Goal: Navigation & Orientation: Find specific page/section

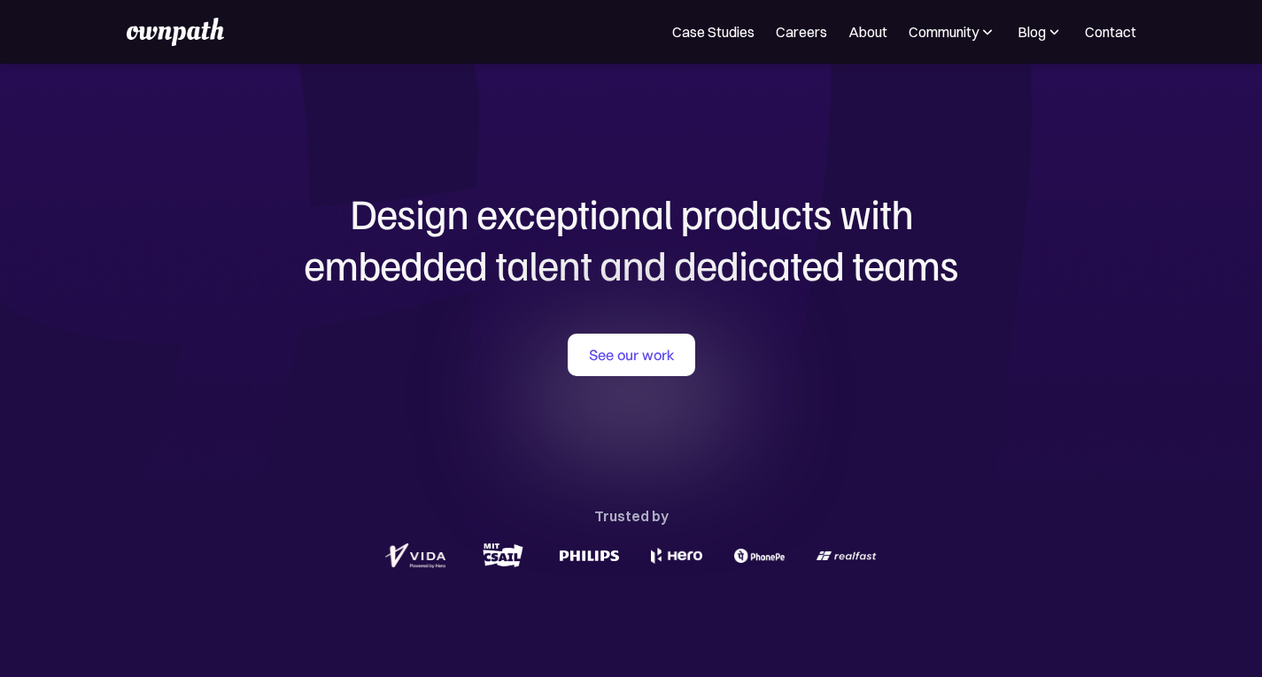
click at [978, 36] on img at bounding box center [987, 32] width 18 height 18
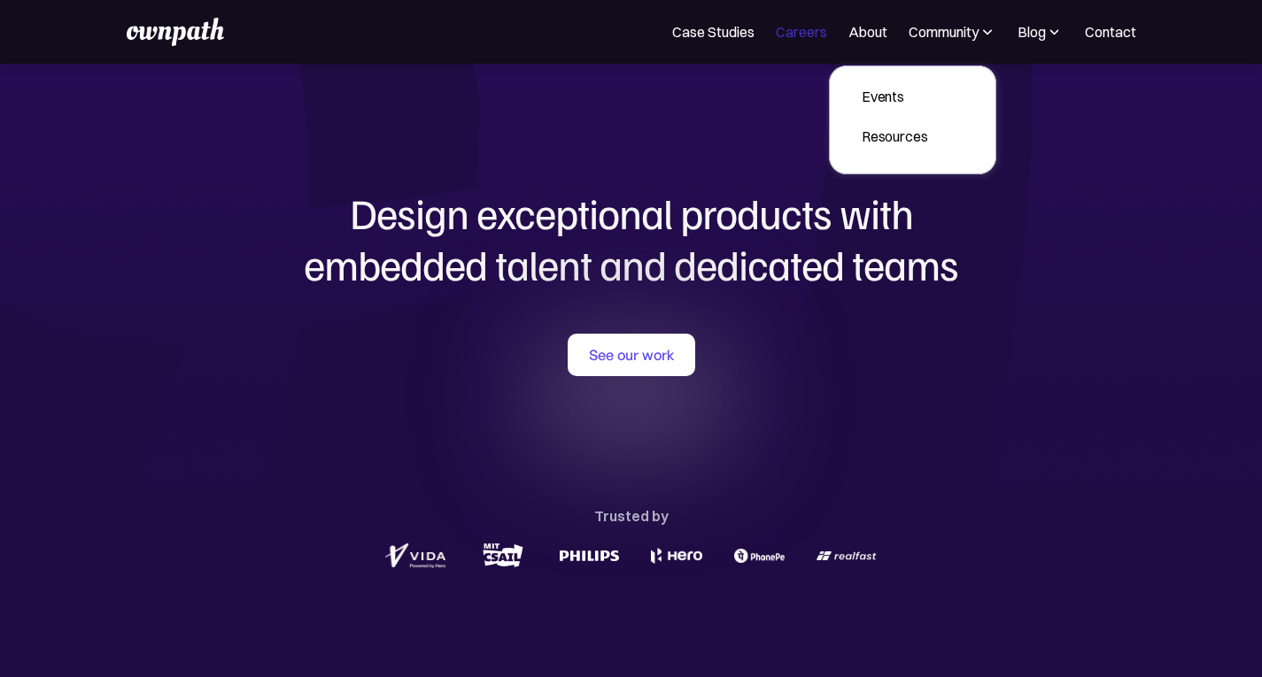
click at [799, 36] on link "Careers" at bounding box center [801, 31] width 51 height 21
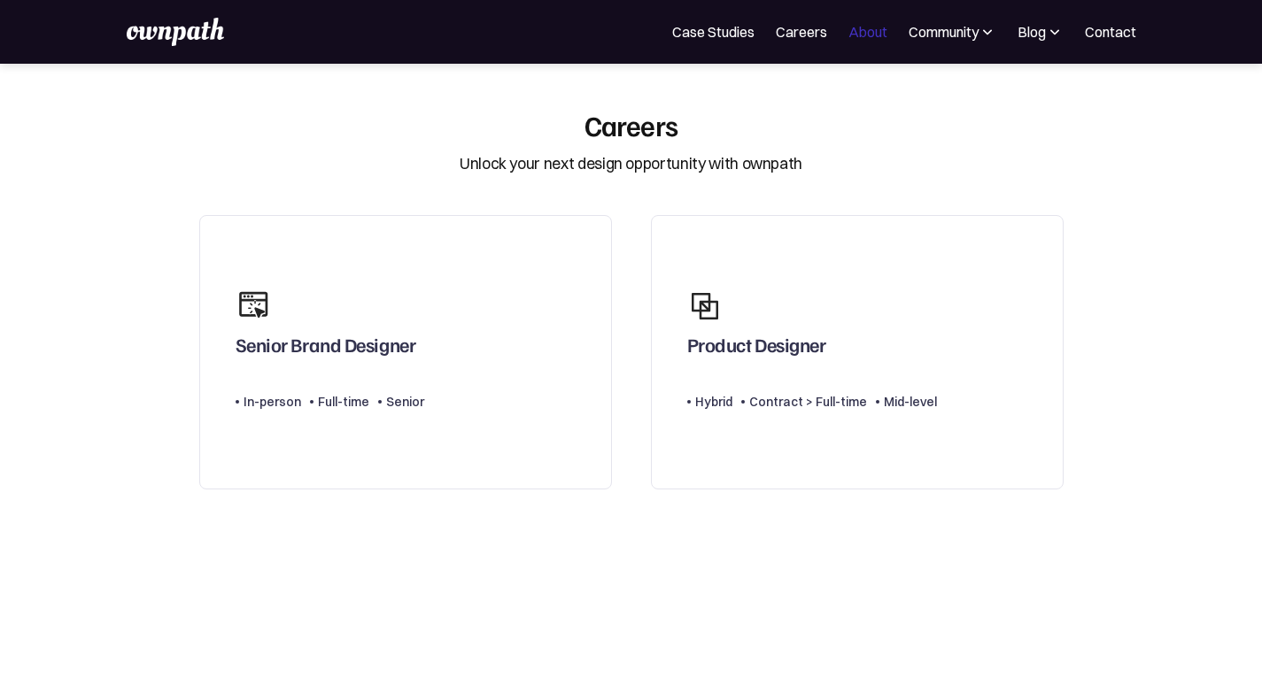
click at [865, 38] on link "About" at bounding box center [867, 31] width 39 height 21
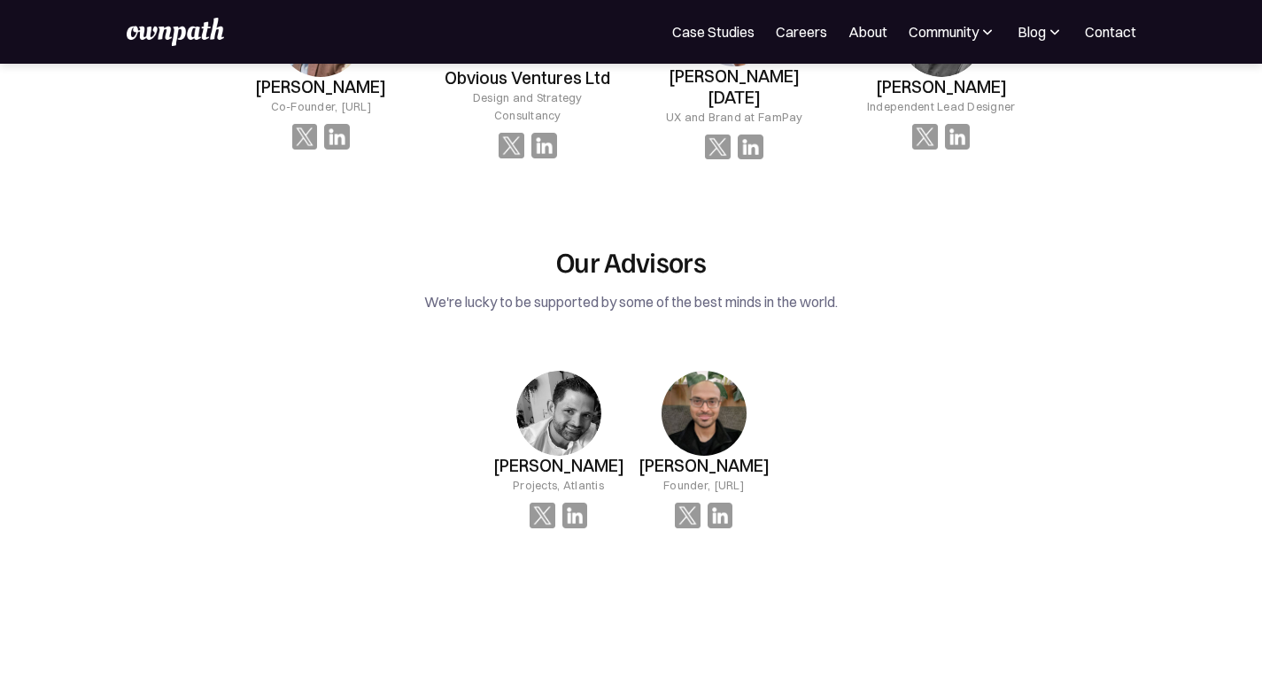
scroll to position [2391, 0]
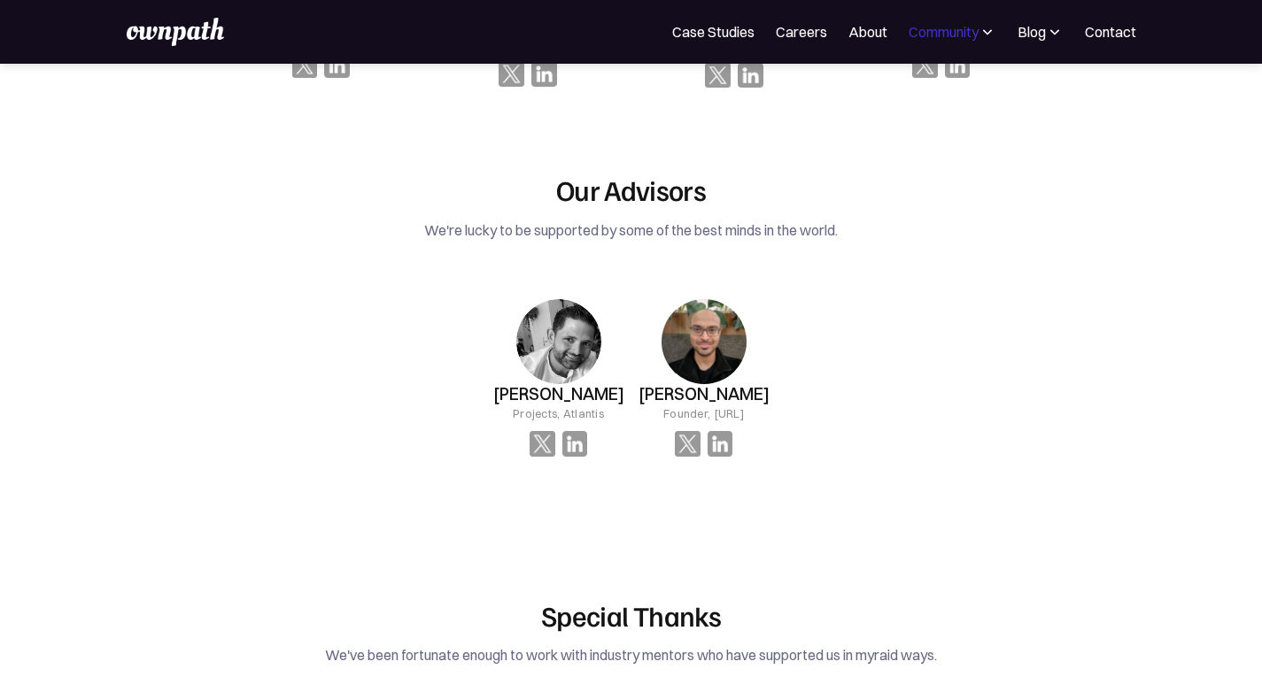
click at [935, 23] on div "Community" at bounding box center [944, 31] width 70 height 21
click at [933, 97] on link "Events" at bounding box center [894, 97] width 95 height 32
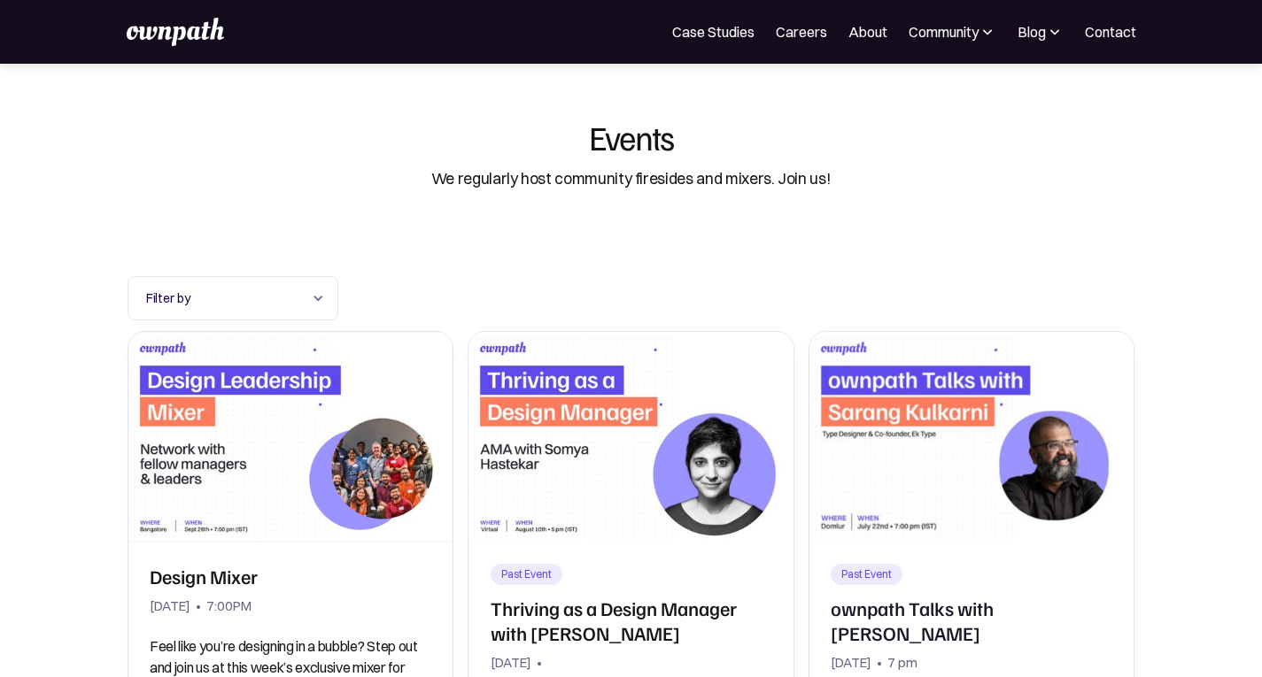
click at [978, 36] on img at bounding box center [987, 32] width 18 height 18
click at [920, 131] on div "Resources" at bounding box center [895, 136] width 66 height 21
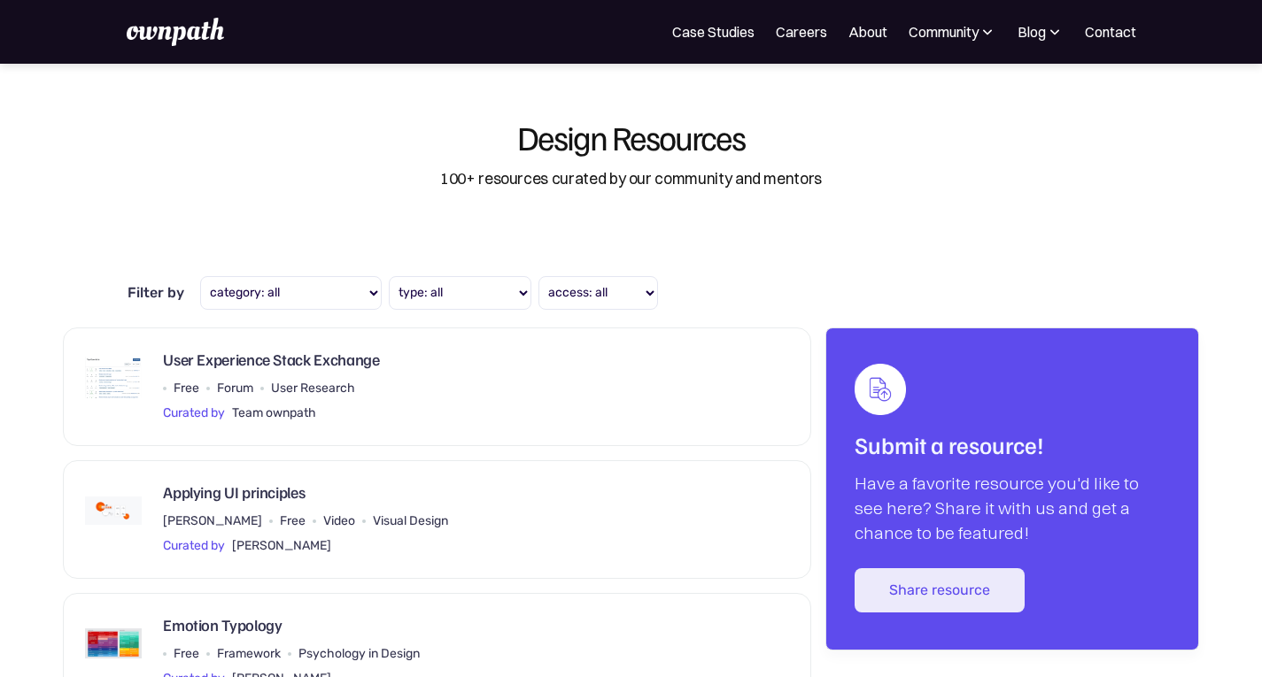
click at [1046, 33] on img at bounding box center [1055, 32] width 18 height 18
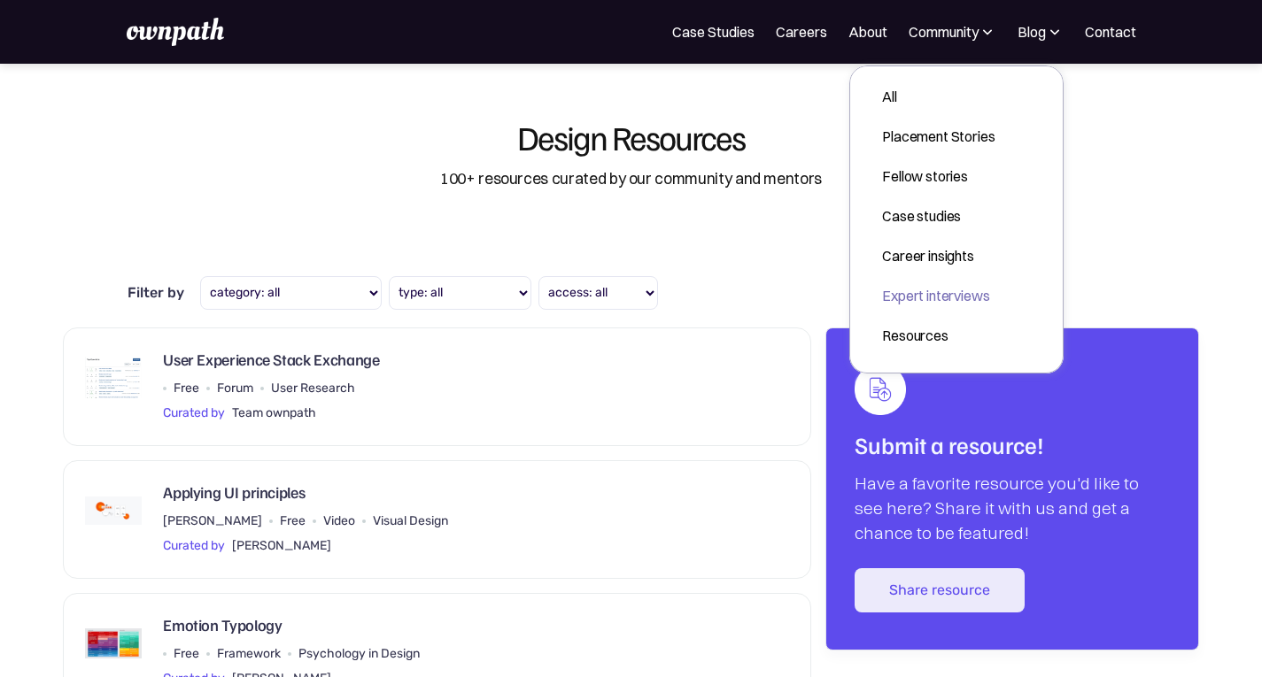
click at [988, 300] on div "Expert interviews" at bounding box center [938, 295] width 112 height 21
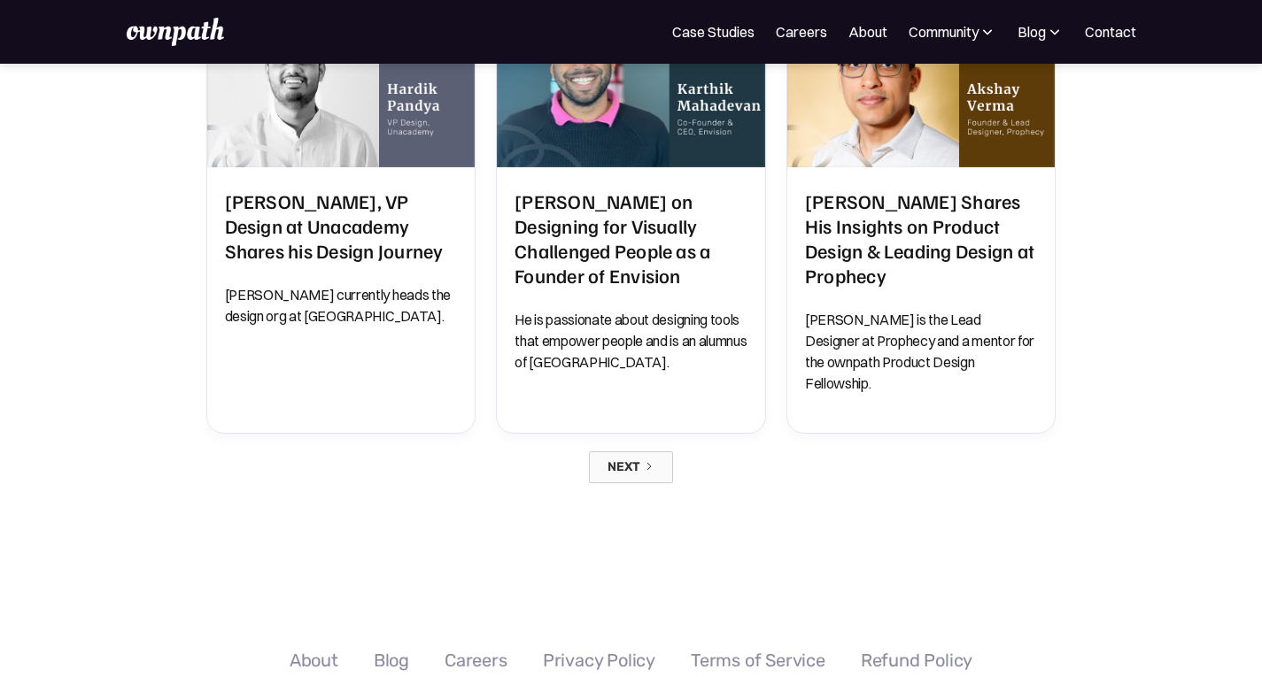
scroll to position [1594, 0]
